Goal: Task Accomplishment & Management: Use online tool/utility

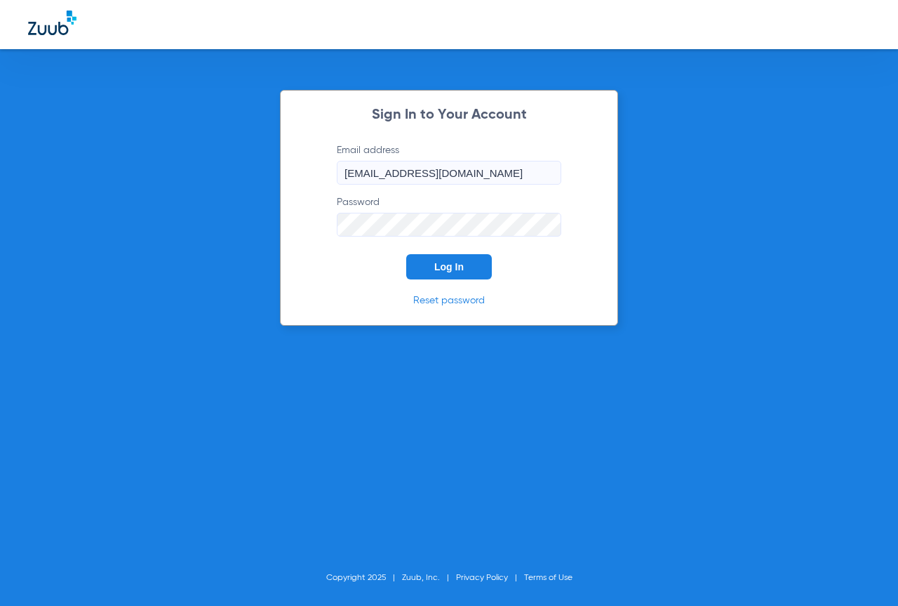
click at [424, 261] on button "Log In" at bounding box center [449, 266] width 86 height 25
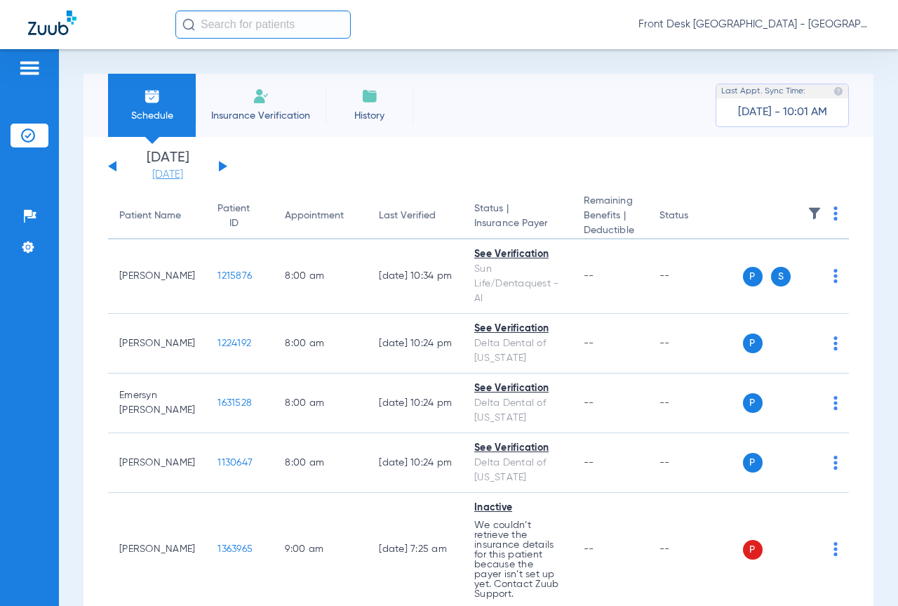
click at [178, 173] on link "[DATE]" at bounding box center [168, 175] width 84 height 14
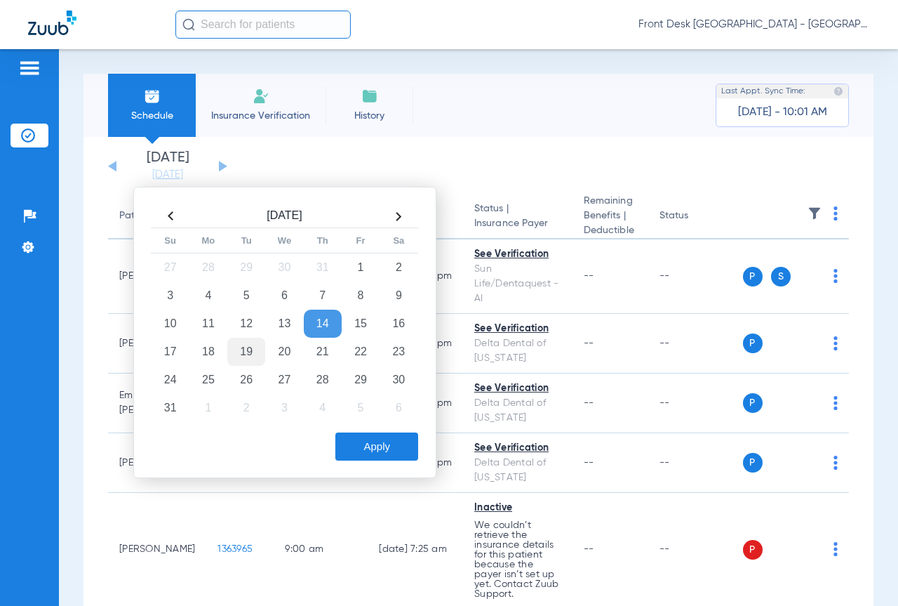
click at [249, 353] on td "19" at bounding box center [246, 352] width 38 height 28
click at [358, 446] on button "Apply" at bounding box center [376, 446] width 83 height 28
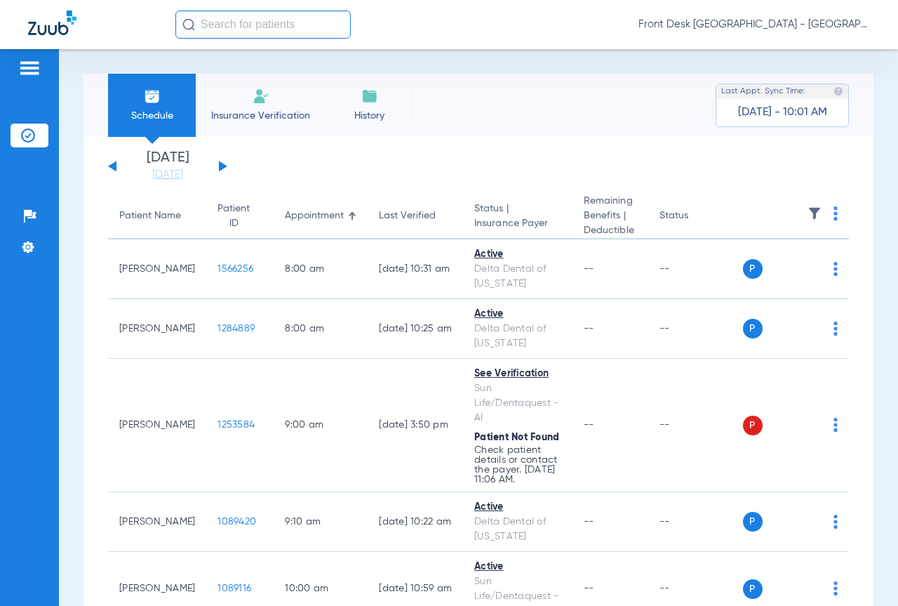
click at [808, 210] on img at bounding box center [815, 213] width 14 height 14
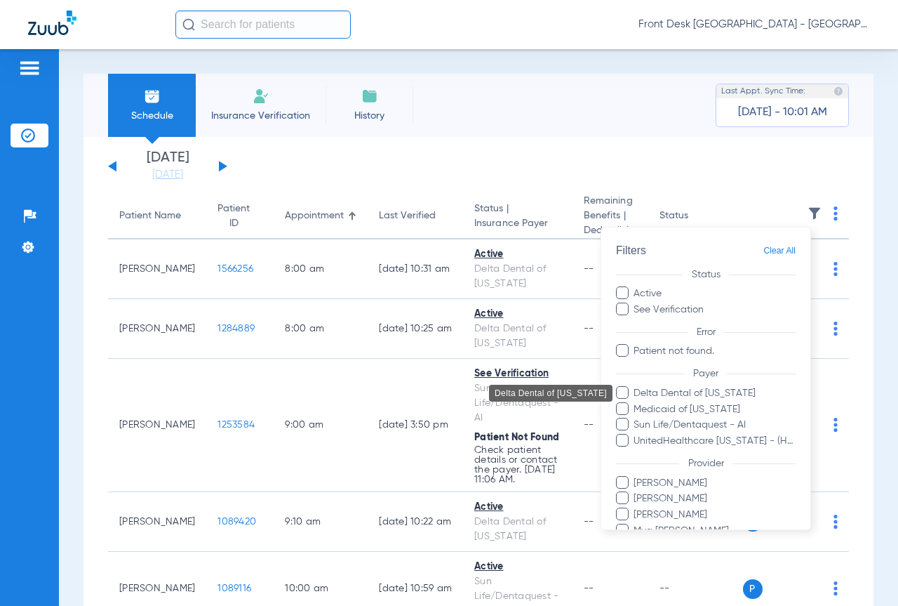
scroll to position [65, 0]
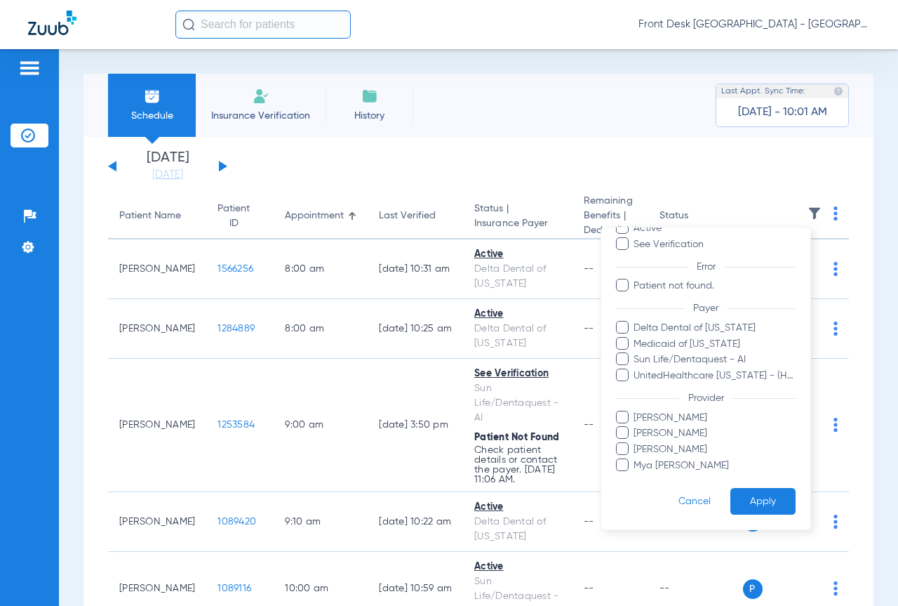
click at [662, 448] on span "[PERSON_NAME]" at bounding box center [714, 449] width 163 height 15
click at [636, 459] on input "[PERSON_NAME]" at bounding box center [636, 459] width 0 height 0
drag, startPoint x: 722, startPoint y: 497, endPoint x: 745, endPoint y: 498, distance: 22.5
click at [730, 497] on button "Apply" at bounding box center [762, 500] width 65 height 27
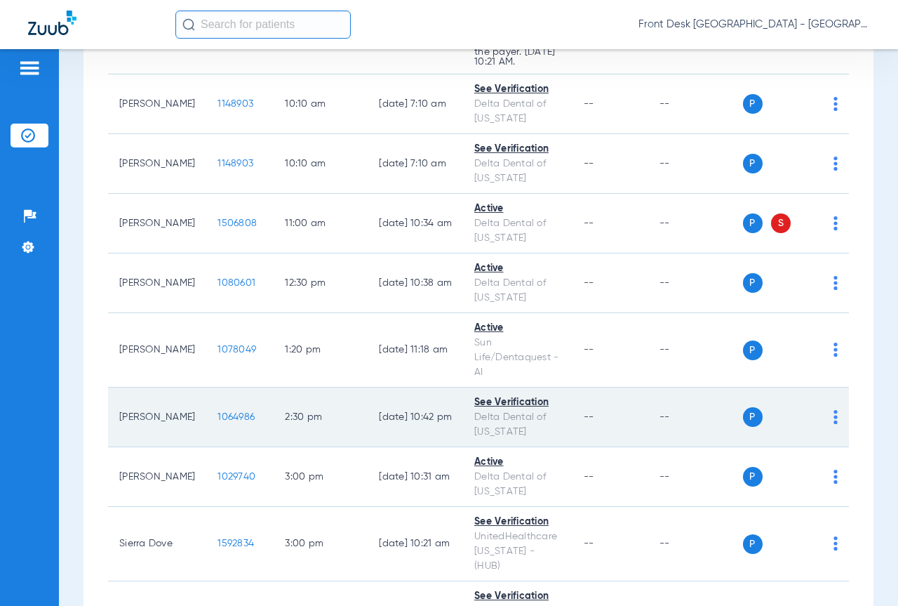
scroll to position [561, 0]
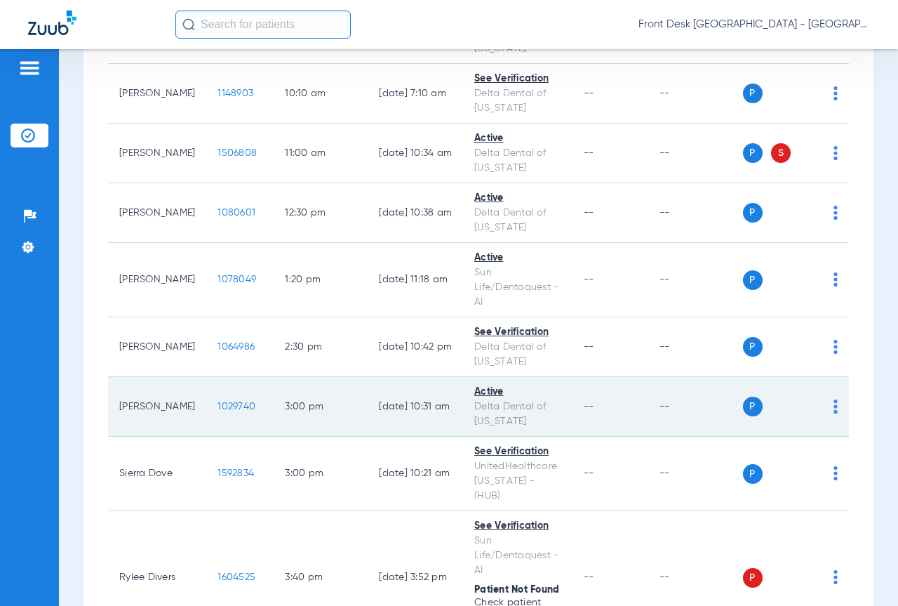
click at [218, 401] on span "1029740" at bounding box center [237, 406] width 38 height 10
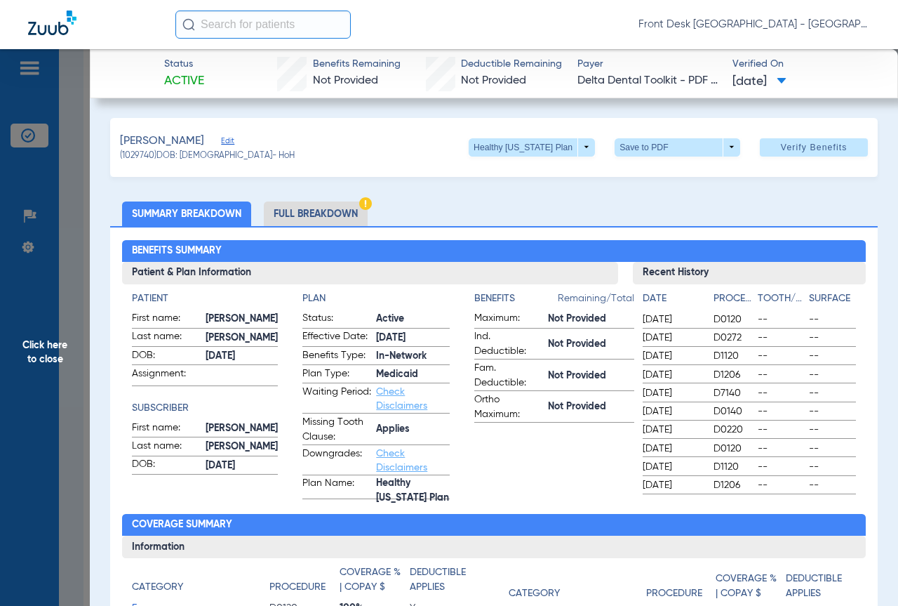
click at [302, 210] on li "Full Breakdown" at bounding box center [316, 213] width 104 height 25
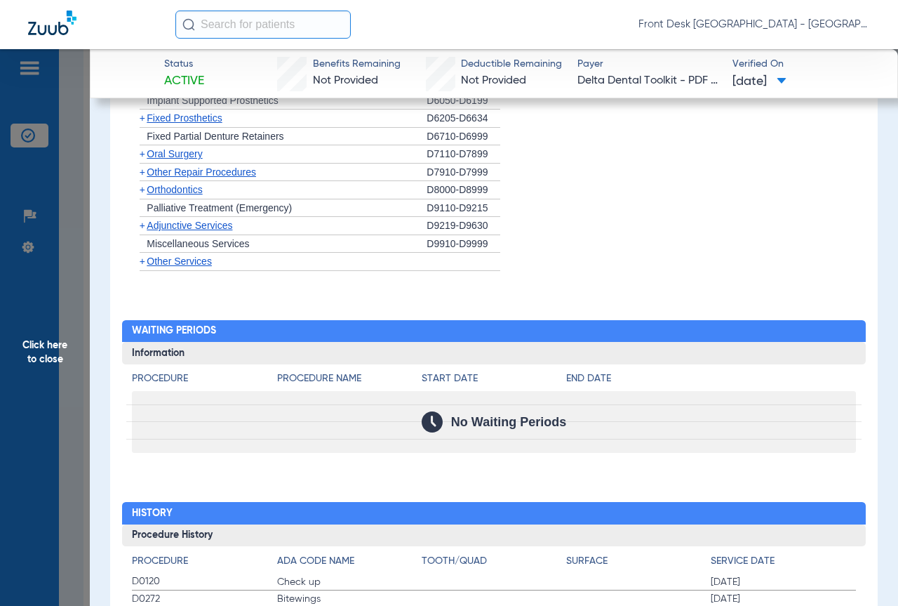
scroll to position [1640, 0]
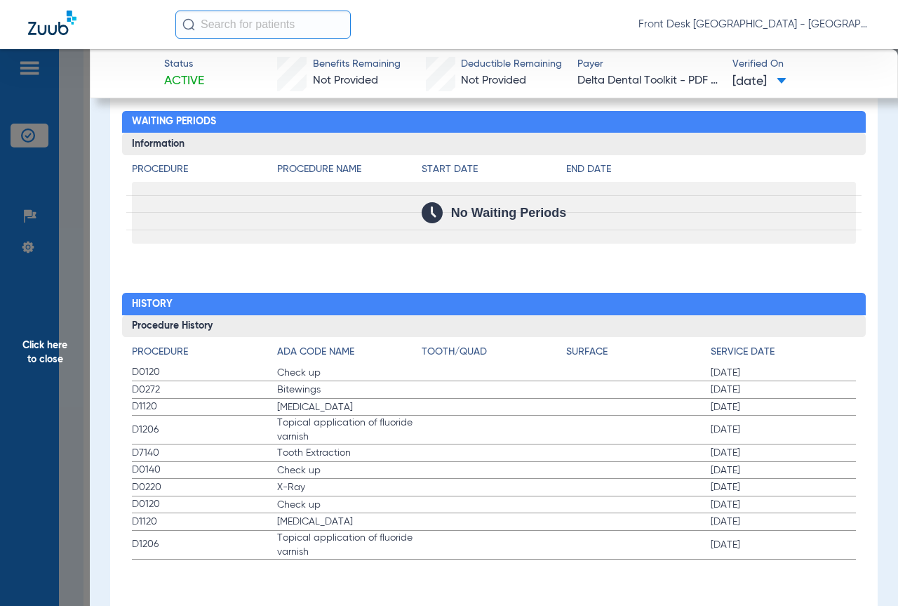
drag, startPoint x: 57, startPoint y: 348, endPoint x: 72, endPoint y: 341, distance: 16.3
click at [57, 348] on span "Click here to close" at bounding box center [45, 352] width 90 height 606
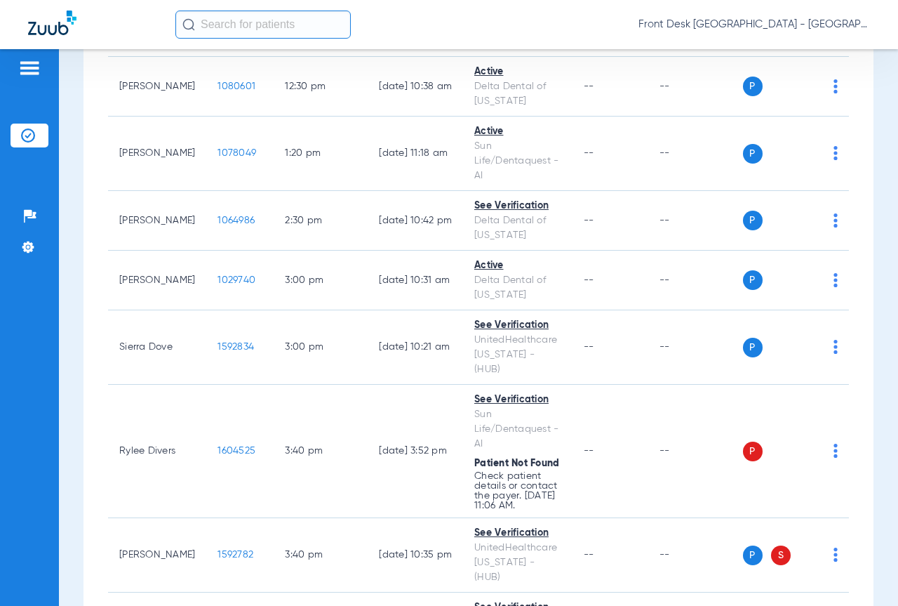
scroll to position [912, 0]
